Goal: Task Accomplishment & Management: Manage account settings

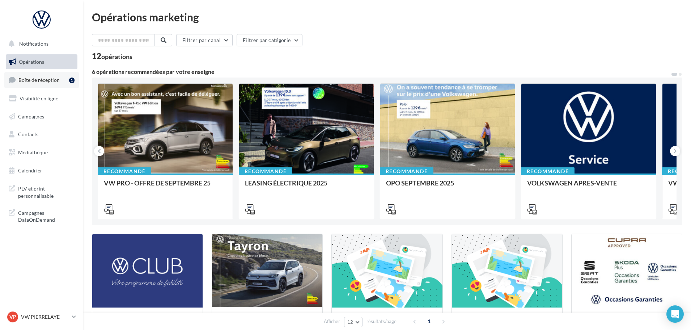
click at [49, 81] on span "Boîte de réception" at bounding box center [38, 80] width 41 height 6
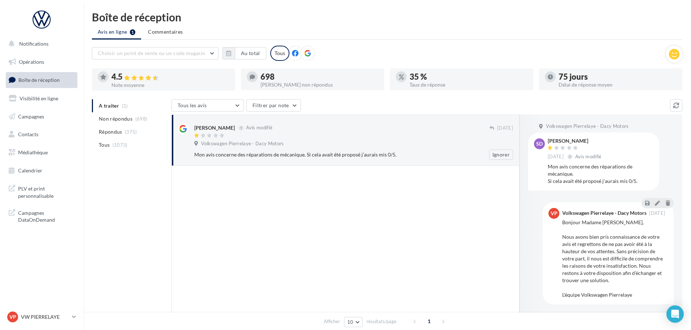
click at [304, 146] on div "Volkswagen Pierrelaye - Dacy Motors" at bounding box center [353, 144] width 319 height 8
click at [656, 202] on icon at bounding box center [657, 202] width 5 height 5
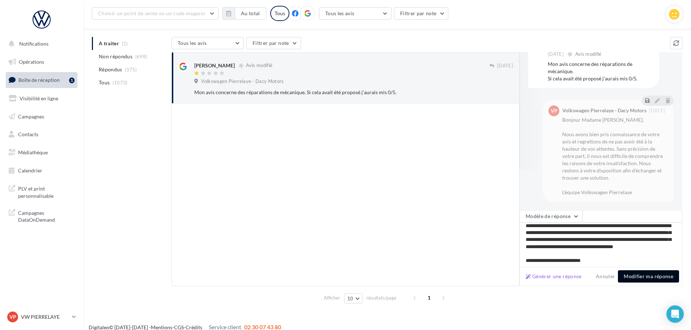
scroll to position [24, 0]
click at [649, 273] on button "Modifier ma réponse" at bounding box center [648, 276] width 61 height 12
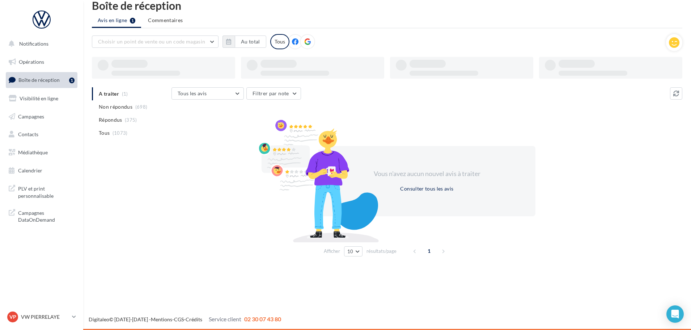
scroll to position [12, 0]
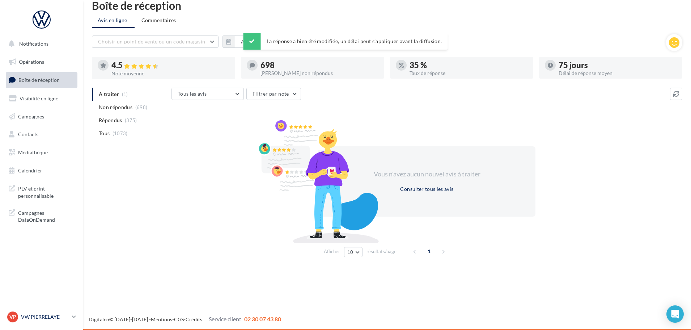
click at [44, 317] on p "VW PIERRELAYE" at bounding box center [45, 316] width 48 height 7
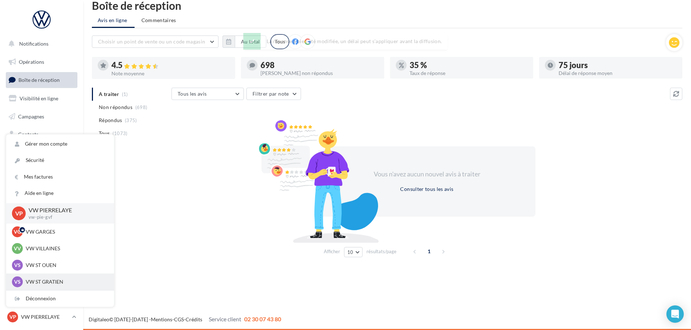
click at [58, 281] on p "VW ST GRATIEN" at bounding box center [66, 281] width 80 height 7
